Goal: Complete application form: Complete application form

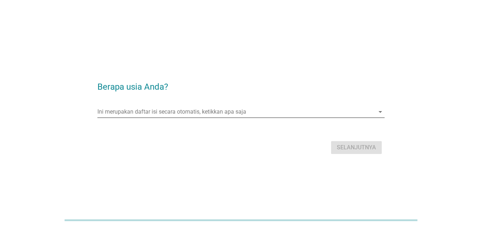
click at [133, 114] on input "Ini merupakan daftar isi secara otomatis, ketikkan apa saja" at bounding box center [235, 111] width 277 height 11
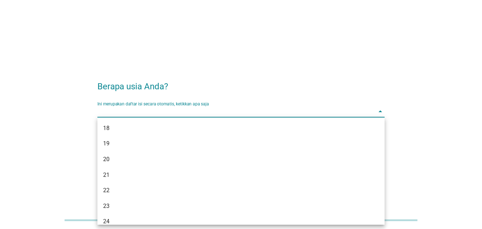
click at [182, 101] on div "Ini merupakan daftar isi secara otomatis, ketikkan apa saja arrow_drop_down Pil…" at bounding box center [240, 113] width 287 height 24
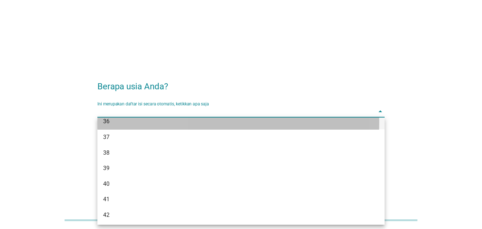
click at [114, 125] on div "36" at bounding box center [229, 121] width 253 height 9
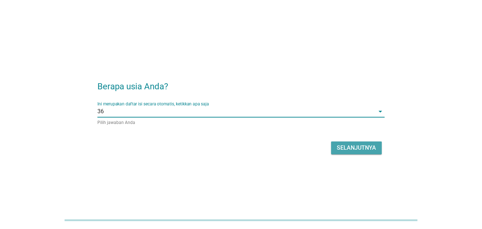
click at [349, 148] on div "Selanjutnya" at bounding box center [356, 147] width 39 height 9
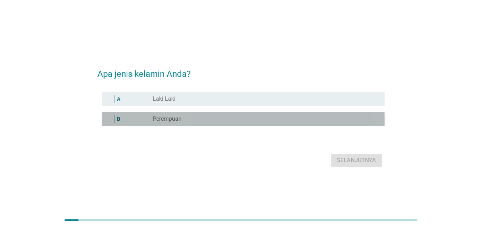
click at [229, 122] on div "radio_button_unchecked Perempuan" at bounding box center [263, 118] width 220 height 7
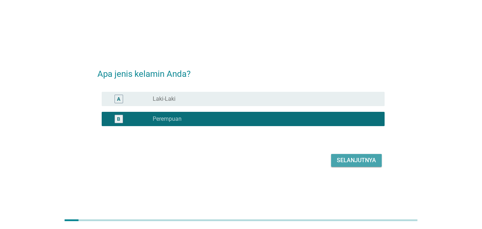
click at [357, 160] on div "Selanjutnya" at bounding box center [356, 160] width 39 height 9
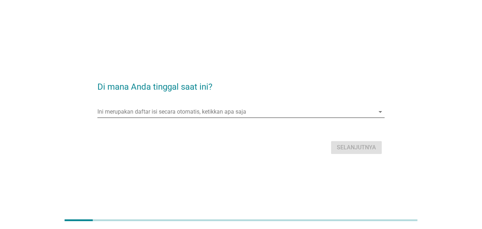
click at [223, 113] on input "Ini merupakan daftar isi secara otomatis, ketikkan apa saja" at bounding box center [235, 111] width 277 height 11
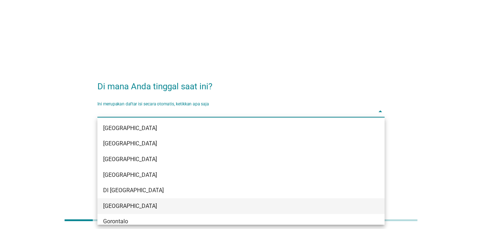
click at [174, 200] on div "[GEOGRAPHIC_DATA]" at bounding box center [240, 206] width 287 height 16
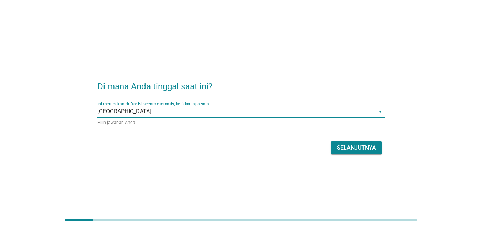
click at [356, 149] on div "Selanjutnya" at bounding box center [356, 147] width 39 height 9
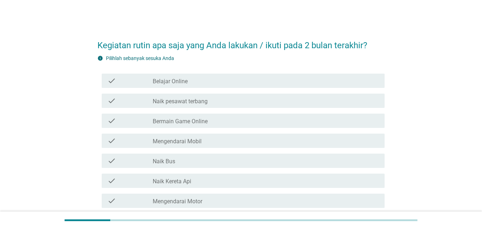
click at [206, 97] on div "check_box_outline_blank Naik pesawat terbang" at bounding box center [266, 100] width 226 height 9
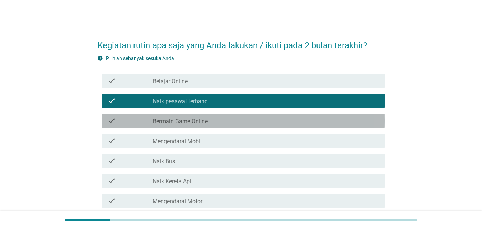
click at [200, 127] on div "check check_box_outline_blank Bermain Game Online" at bounding box center [243, 120] width 283 height 14
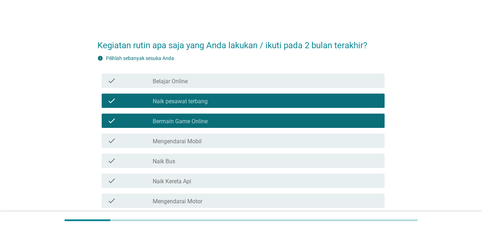
click at [200, 140] on label "Mengendarai Mobil" at bounding box center [177, 141] width 49 height 7
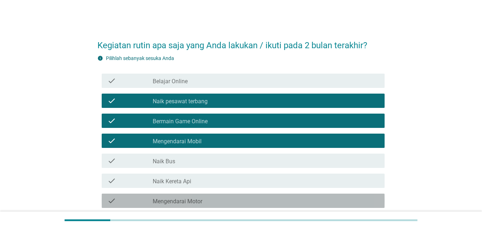
click at [213, 198] on div "check_box_outline_blank Mengendarai Motor" at bounding box center [266, 200] width 226 height 9
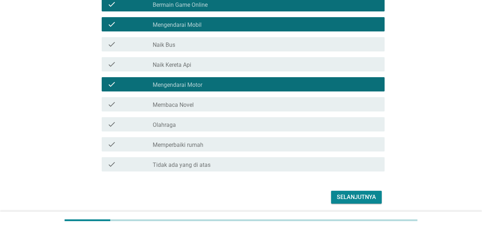
scroll to position [120, 0]
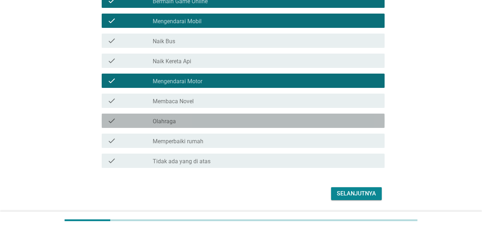
click at [231, 115] on div "check check_box_outline_blank Olahraga" at bounding box center [243, 120] width 283 height 14
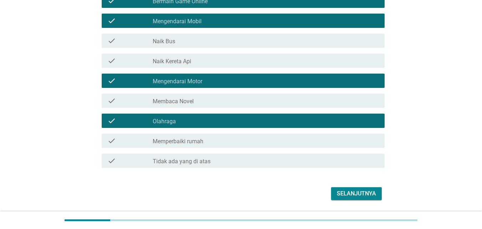
click at [345, 195] on div "Selanjutnya" at bounding box center [356, 193] width 39 height 9
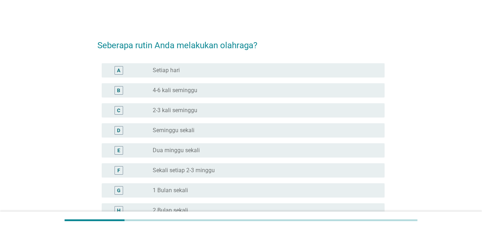
click at [201, 87] on div "radio_button_unchecked 4-6 kali seminggu" at bounding box center [263, 90] width 220 height 7
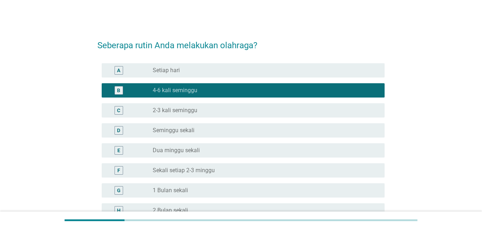
scroll to position [80, 0]
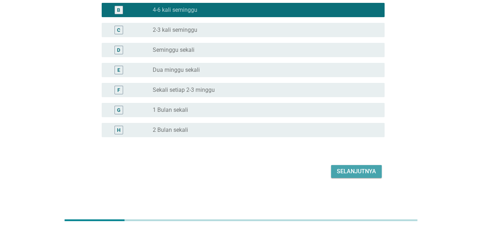
click at [336, 176] on button "Selanjutnya" at bounding box center [356, 171] width 51 height 13
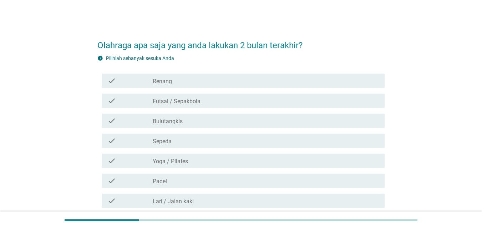
click at [174, 164] on label "Yoga / Pilates" at bounding box center [170, 161] width 35 height 7
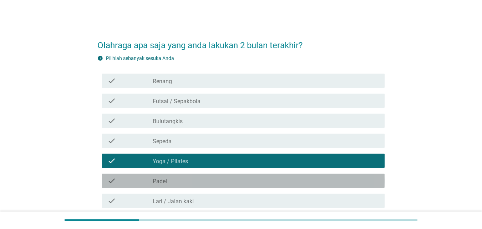
click at [177, 180] on div "check_box_outline_blank Padel" at bounding box center [266, 180] width 226 height 9
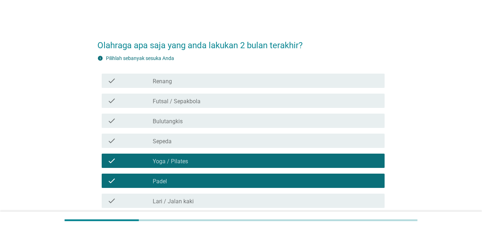
click at [178, 197] on div "check_box_outline_blank Lari / Jalan kaki" at bounding box center [266, 200] width 226 height 9
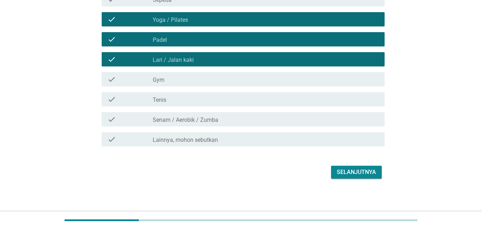
scroll to position [142, 0]
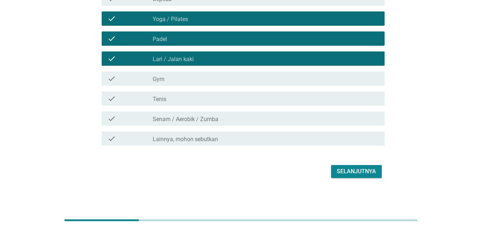
click at [352, 173] on div "Selanjutnya" at bounding box center [356, 171] width 39 height 9
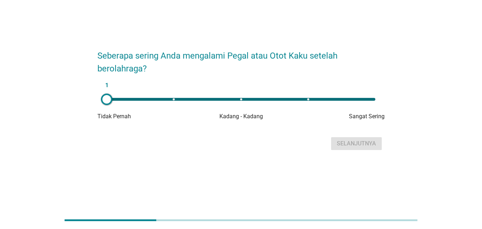
scroll to position [0, 0]
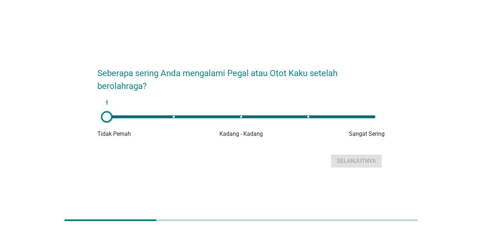
click at [344, 110] on div "1" at bounding box center [241, 117] width 280 height 14
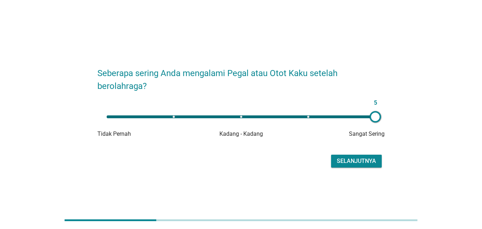
click at [339, 116] on div "5" at bounding box center [241, 116] width 269 height 3
type input "4"
click at [339, 116] on div "4" at bounding box center [241, 116] width 269 height 3
click at [365, 163] on div "Selanjutnya" at bounding box center [356, 161] width 39 height 9
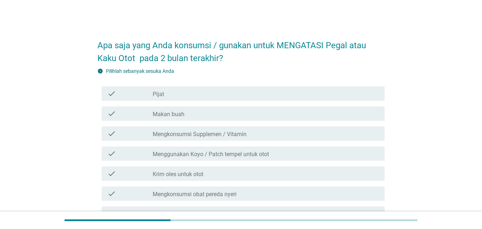
click at [226, 127] on div "check check_box_outline_blank Mengkonsumsi Supplemen / Vitamin" at bounding box center [243, 133] width 283 height 14
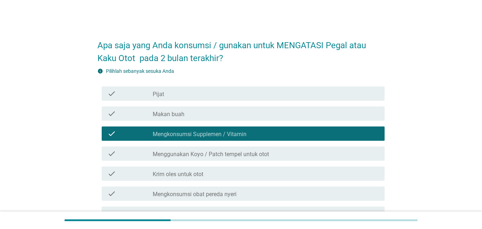
click at [219, 153] on label "Menggunakan Koyo / Patch tempel untuk otot" at bounding box center [211, 154] width 116 height 7
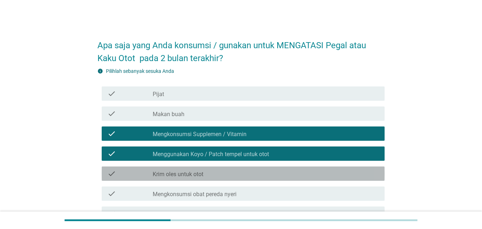
click at [215, 177] on div "check check_box_outline_blank Krim oles untuk otot" at bounding box center [243, 173] width 283 height 14
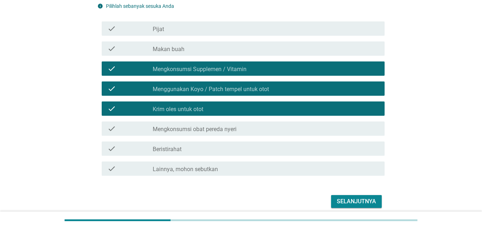
scroll to position [85, 0]
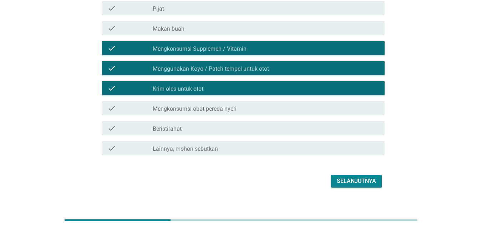
click at [316, 127] on div "check_box_outline_blank Beristirahat" at bounding box center [266, 128] width 226 height 9
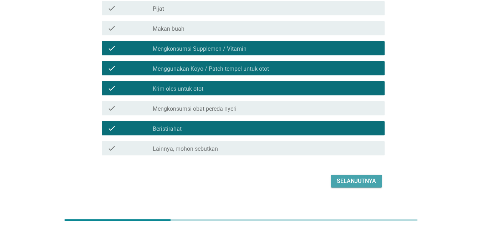
click at [356, 180] on div "Selanjutnya" at bounding box center [356, 181] width 39 height 9
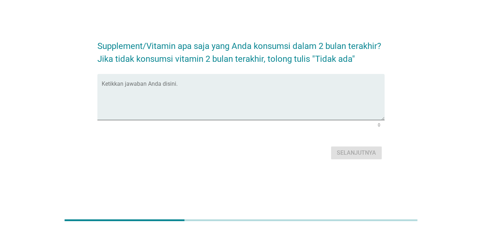
scroll to position [0, 0]
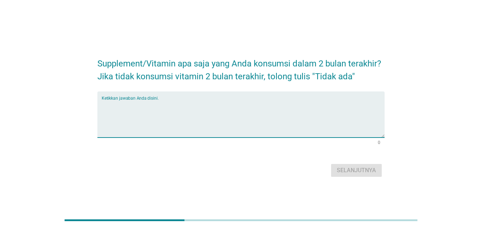
click at [275, 116] on textarea "Ketikkan jawaban Anda disini." at bounding box center [243, 118] width 283 height 37
type textarea "vitamin wellmove"
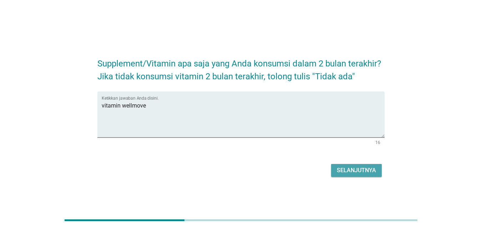
click at [343, 167] on div "Selanjutnya" at bounding box center [356, 170] width 39 height 9
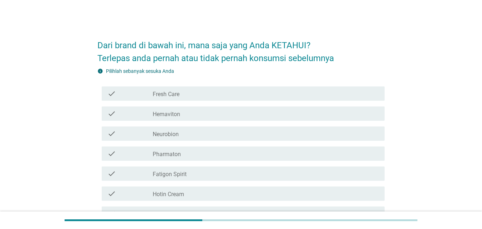
click at [319, 92] on div "check_box_outline_blank Fresh Care" at bounding box center [266, 93] width 226 height 9
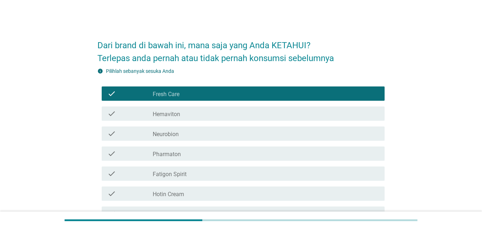
click at [261, 115] on div "check_box_outline_blank Hemaviton" at bounding box center [266, 113] width 226 height 9
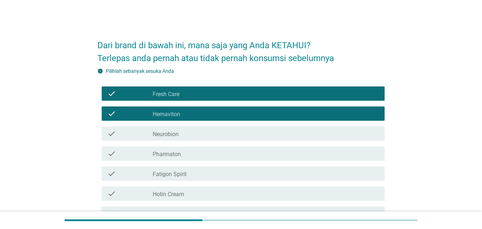
click at [249, 137] on div "check check_box_outline_blank Neurobion" at bounding box center [243, 133] width 283 height 14
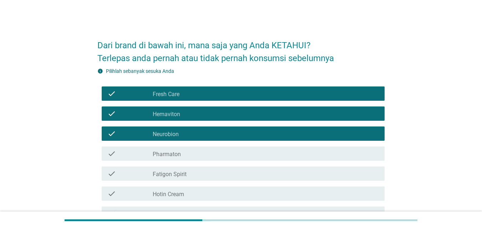
click at [240, 174] on div "check_box_outline_blank Fatigon Spirit" at bounding box center [266, 173] width 226 height 9
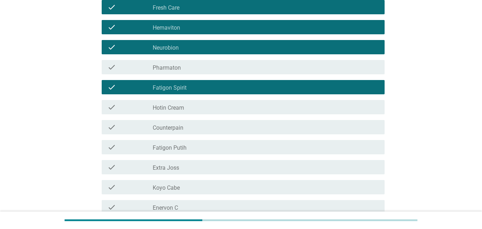
scroll to position [118, 0]
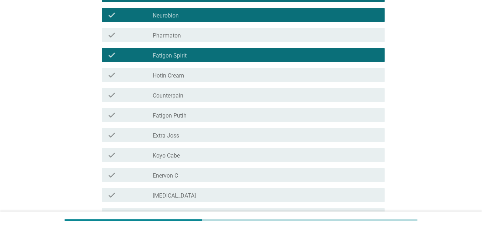
click at [294, 56] on div "check_box_outline_blank Fatigon Spirit" at bounding box center [266, 55] width 226 height 9
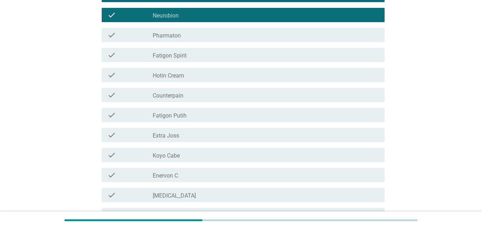
click at [274, 74] on div "check_box_outline_blank Hotin Cream" at bounding box center [266, 75] width 226 height 9
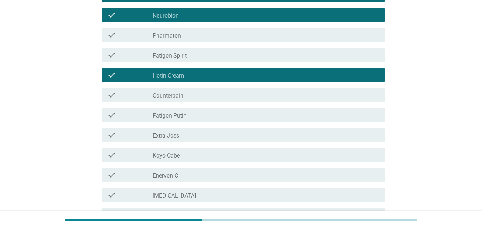
click at [267, 88] on div "check check_box_outline_blank Counterpain" at bounding box center [243, 95] width 283 height 14
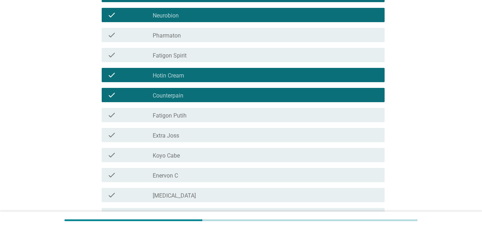
click at [250, 131] on div "check_box_outline_blank Extra Joss" at bounding box center [266, 135] width 226 height 9
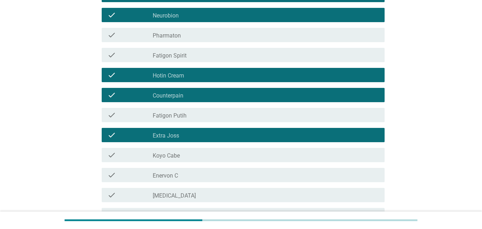
click at [239, 160] on div "check check_box_outline_blank Koyo Cabe" at bounding box center [243, 155] width 283 height 14
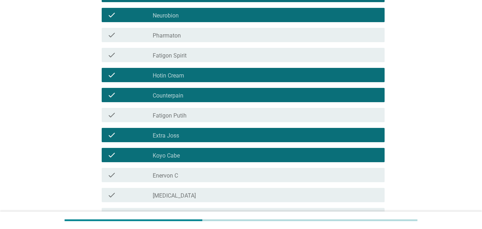
click at [234, 173] on div "check_box_outline_blank Enervon C" at bounding box center [266, 175] width 226 height 9
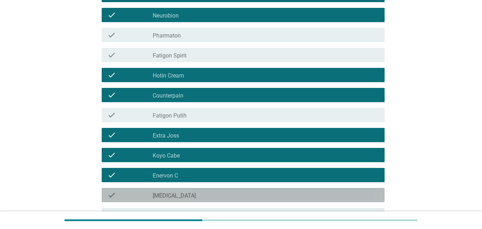
click at [234, 193] on div "check_box_outline_blank [MEDICAL_DATA]" at bounding box center [266, 195] width 226 height 9
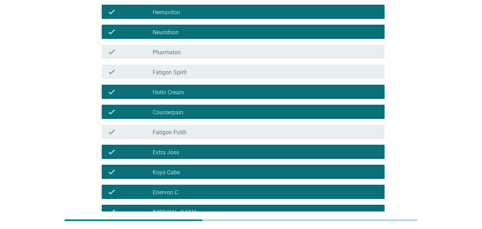
scroll to position [88, 0]
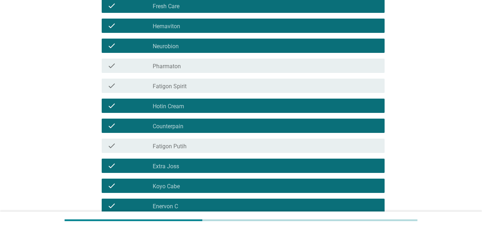
click at [242, 88] on div "check_box_outline_blank Fatigon Spirit" at bounding box center [266, 85] width 226 height 9
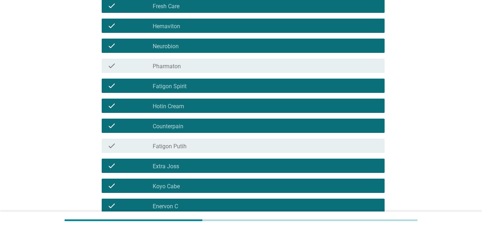
scroll to position [195, 0]
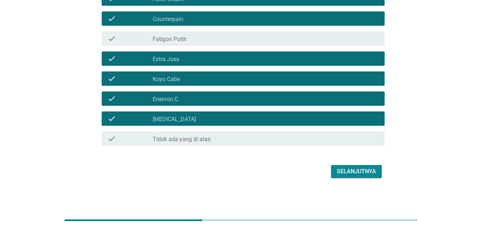
click at [367, 169] on div "Selanjutnya" at bounding box center [356, 171] width 39 height 9
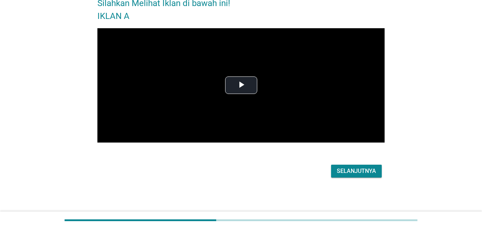
scroll to position [0, 0]
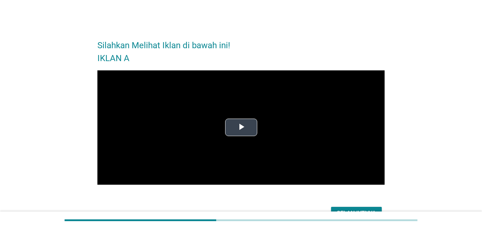
click at [241, 127] on span "Video Player" at bounding box center [241, 127] width 0 height 0
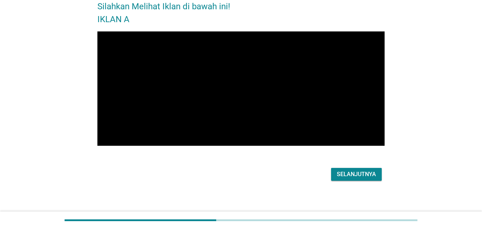
scroll to position [39, 0]
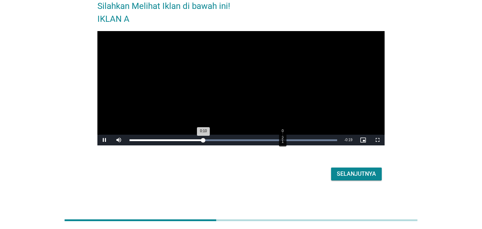
click at [282, 136] on div "Loaded : 100.00% 0:21 0:10" at bounding box center [233, 140] width 215 height 11
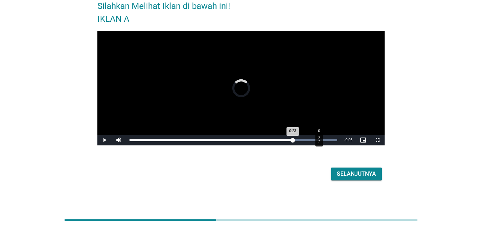
click at [319, 137] on div "Loaded : 100.00% 0:27 0:23" at bounding box center [233, 140] width 215 height 11
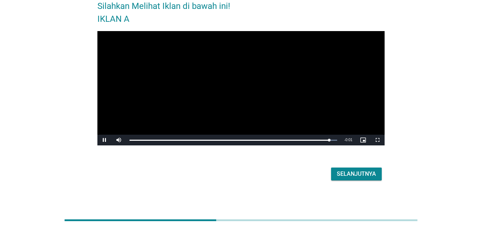
click at [356, 173] on div "Selanjutnya" at bounding box center [356, 173] width 39 height 9
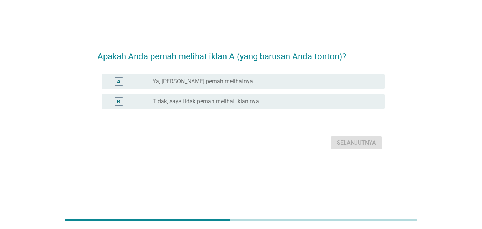
scroll to position [0, 0]
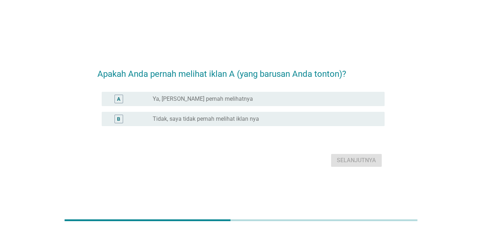
click at [213, 92] on div "A radio_button_unchecked Ya, [PERSON_NAME] pernah melihatnya" at bounding box center [240, 99] width 287 height 20
click at [213, 95] on div "radio_button_unchecked Ya, [PERSON_NAME] pernah melihatnya" at bounding box center [266, 99] width 226 height 9
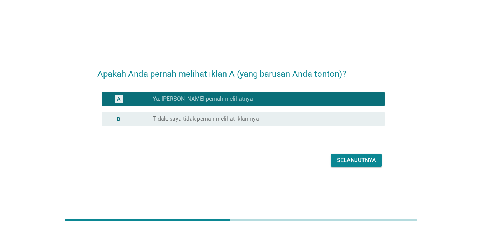
click at [345, 159] on div "Selanjutnya" at bounding box center [356, 160] width 39 height 9
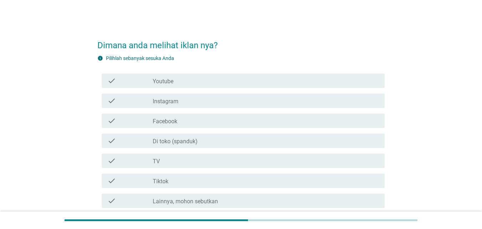
click at [180, 157] on div "check_box_outline_blank TV" at bounding box center [266, 160] width 226 height 9
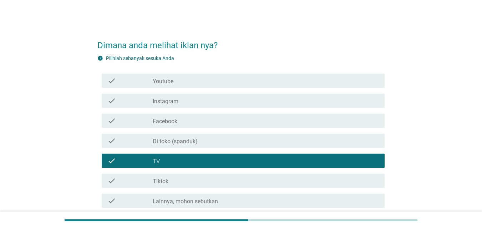
scroll to position [55, 0]
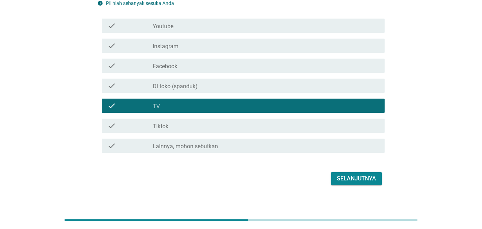
click at [340, 185] on div "Selanjutnya" at bounding box center [240, 178] width 287 height 17
click at [344, 180] on div "Selanjutnya" at bounding box center [356, 178] width 39 height 9
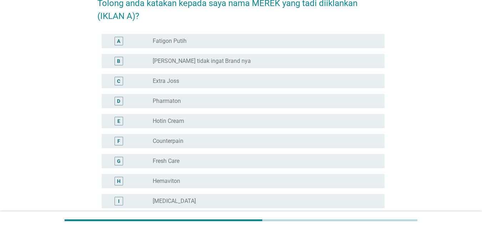
scroll to position [0, 0]
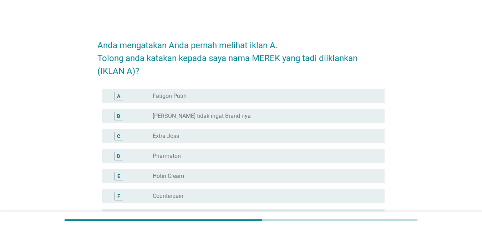
click at [193, 95] on div "radio_button_unchecked Fatigon Putih" at bounding box center [263, 95] width 220 height 7
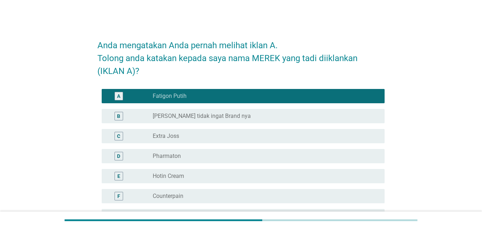
scroll to position [182, 0]
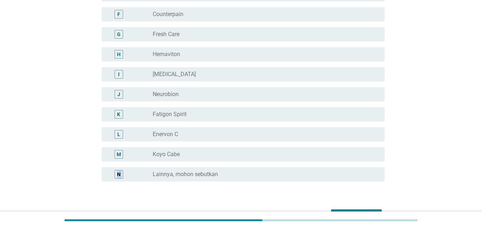
drag, startPoint x: 467, startPoint y: 153, endPoint x: 464, endPoint y: 187, distance: 34.0
click at [464, 187] on div "Anda mengatakan Anda pernah melihat iklan A. Tolong anda katakan kepada saya na…" at bounding box center [241, 37] width 465 height 402
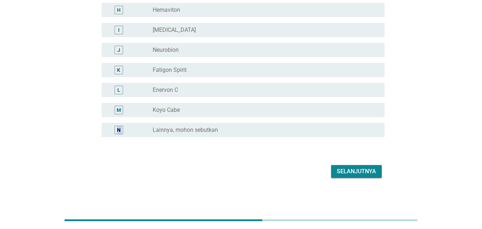
click at [339, 173] on div "Selanjutnya" at bounding box center [356, 171] width 39 height 9
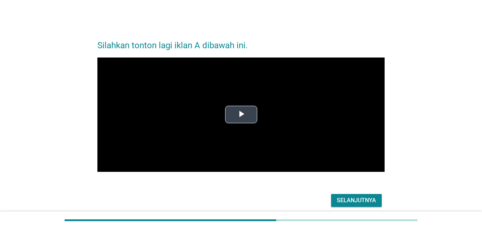
click at [241, 115] on span "Video Player" at bounding box center [241, 115] width 0 height 0
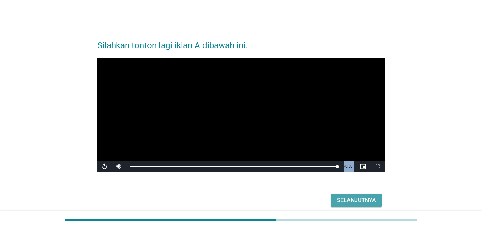
click at [357, 198] on div "Selanjutnya" at bounding box center [356, 200] width 39 height 9
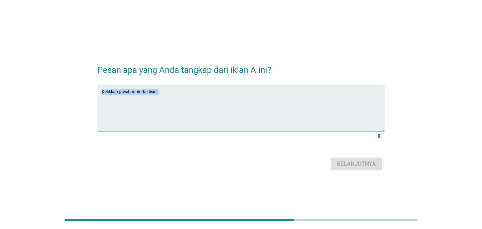
click at [206, 101] on textarea "Ketikkan jawaban Anda disini." at bounding box center [243, 111] width 283 height 37
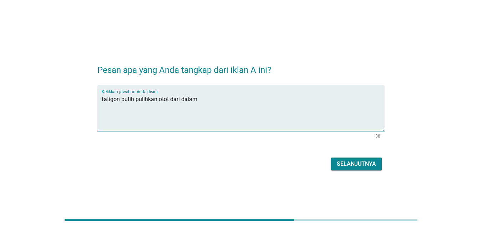
type textarea "fatigon putih pulihkan otot dari dalam"
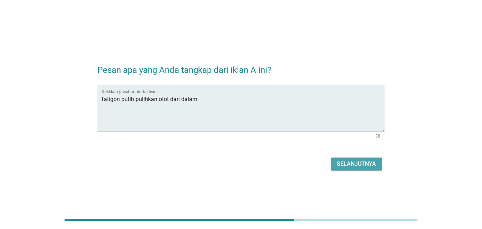
click at [358, 162] on div "Selanjutnya" at bounding box center [356, 163] width 39 height 9
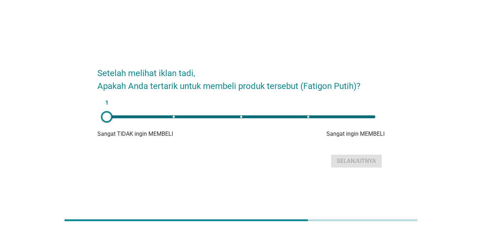
click at [342, 112] on div "1" at bounding box center [241, 117] width 280 height 14
type input "5"
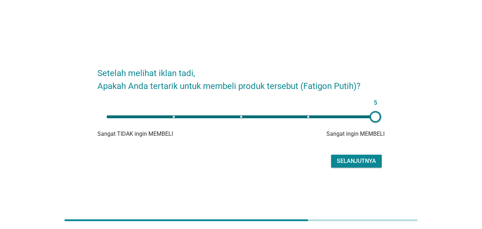
click at [353, 159] on div "Selanjutnya" at bounding box center [356, 161] width 39 height 9
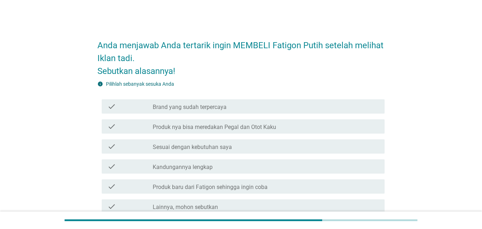
click at [212, 164] on div "check_box_outline_blank Kandungannya lengkap" at bounding box center [266, 166] width 226 height 9
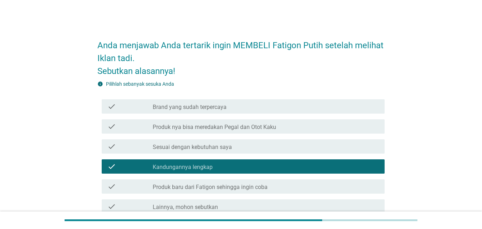
click at [216, 148] on label "Sesuai dengan kebutuhan saya" at bounding box center [192, 146] width 79 height 7
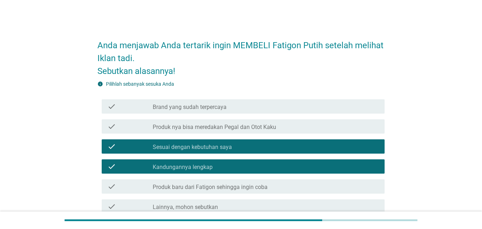
click at [228, 130] on label "Produk nya bisa meredakan Pegal dan Otot Kaku" at bounding box center [214, 126] width 123 height 7
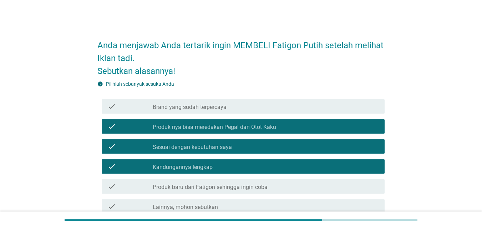
scroll to position [68, 0]
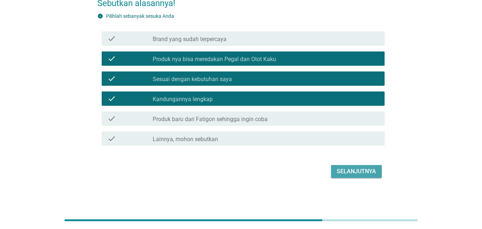
click at [369, 169] on div "Selanjutnya" at bounding box center [356, 171] width 39 height 9
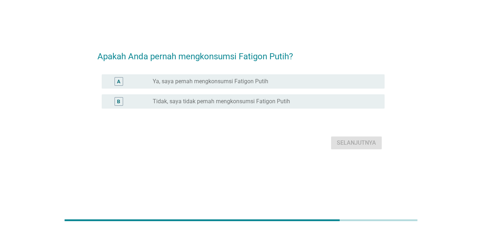
scroll to position [0, 0]
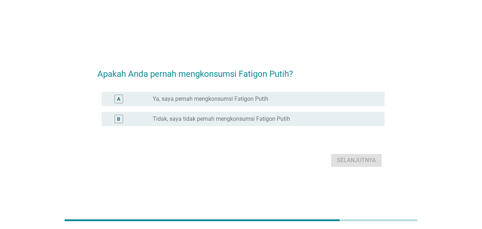
click at [273, 100] on div "radio_button_unchecked Ya, saya pernah mengkonsumsi Fatigon Putih" at bounding box center [263, 98] width 220 height 7
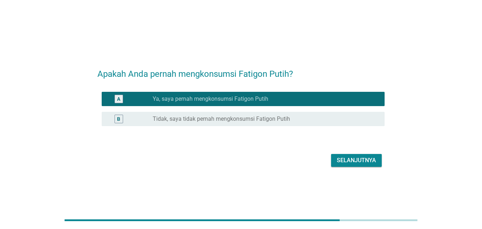
click at [326, 120] on div "radio_button_unchecked Tidak, saya tidak pernah mengkonsumsi Fatigon Putih" at bounding box center [263, 118] width 220 height 7
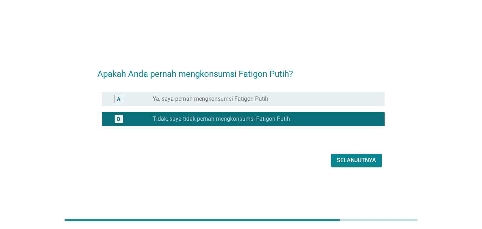
click at [347, 172] on div "Apakah Anda pernah mengkonsumsi Fatigon Putih? A radio_button_unchecked Ya, say…" at bounding box center [241, 115] width 299 height 120
click at [347, 165] on button "Selanjutnya" at bounding box center [356, 160] width 51 height 13
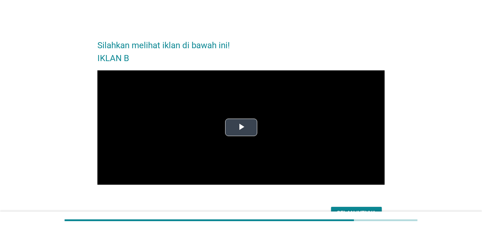
click at [241, 127] on span "Video Player" at bounding box center [241, 127] width 0 height 0
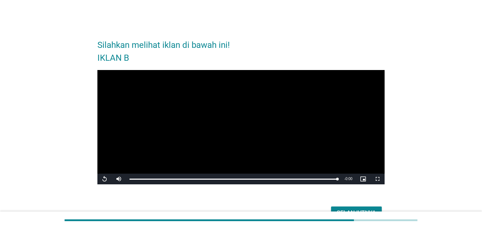
scroll to position [26, 0]
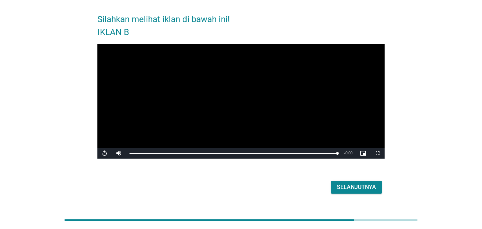
drag, startPoint x: 480, startPoint y: 71, endPoint x: 474, endPoint y: 94, distance: 23.6
click at [474, 93] on div "Silahkan melihat iklan di bawah ini! IKLAN B Video Player is loading. Play Vide…" at bounding box center [241, 100] width 482 height 253
click at [350, 188] on div "Selanjutnya" at bounding box center [356, 187] width 39 height 9
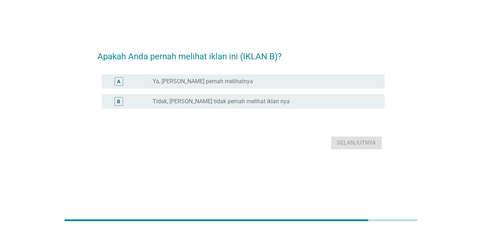
scroll to position [0, 0]
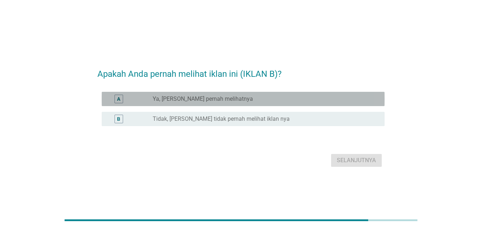
click at [242, 101] on div "radio_button_unchecked Ya, [PERSON_NAME] pernah melihatnya" at bounding box center [263, 98] width 220 height 7
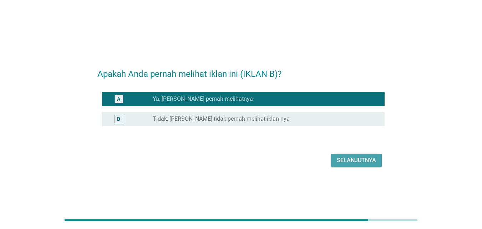
click at [340, 161] on div "Selanjutnya" at bounding box center [356, 160] width 39 height 9
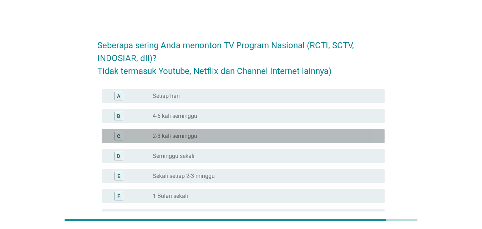
click at [202, 137] on div "radio_button_unchecked 2-3 kali seminggu" at bounding box center [263, 135] width 220 height 7
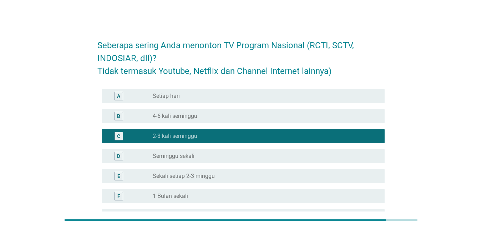
scroll to position [86, 0]
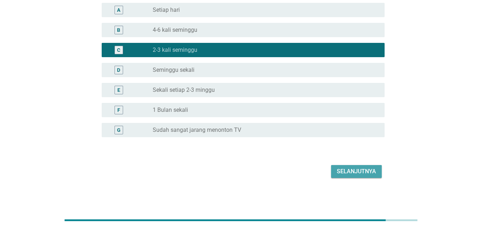
click at [364, 171] on div "Selanjutnya" at bounding box center [356, 171] width 39 height 9
